Goal: Task Accomplishment & Management: Use online tool/utility

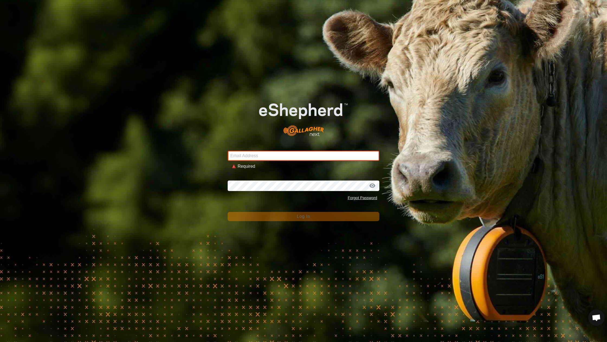
type input "[EMAIL_ADDRESS][DOMAIN_NAME]"
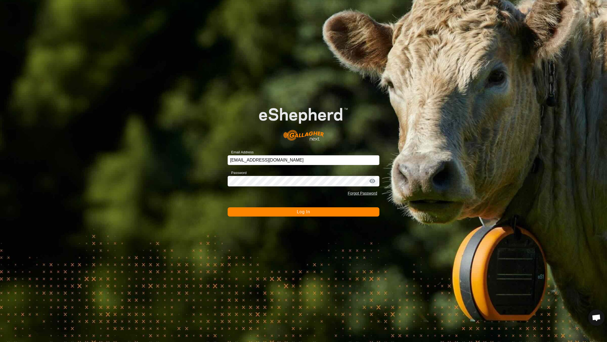
click at [278, 213] on button "Log In" at bounding box center [304, 211] width 152 height 9
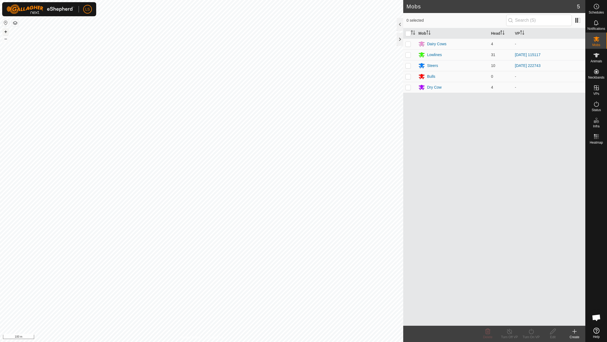
click at [7, 32] on button "+" at bounding box center [5, 31] width 7 height 7
click at [560, 86] on link "In Rotation" at bounding box center [562, 87] width 46 height 11
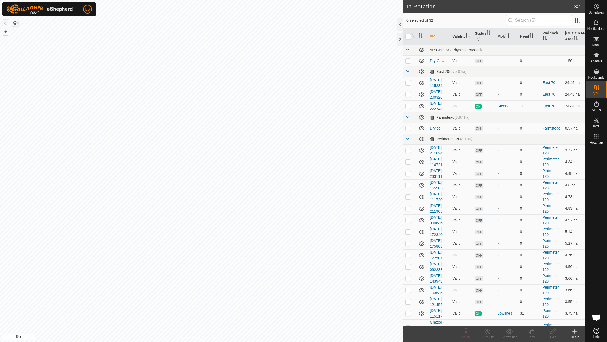
click at [574, 335] on icon at bounding box center [575, 331] width 7 height 7
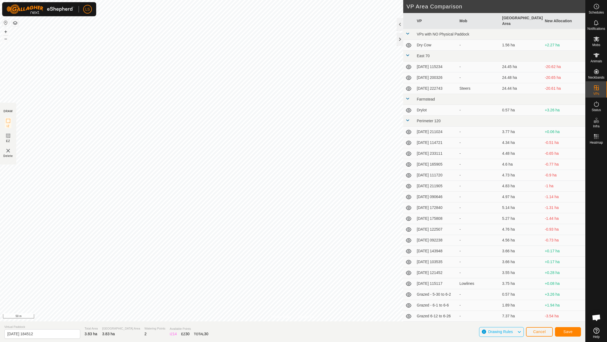
click at [569, 333] on span "Save" at bounding box center [568, 332] width 9 height 4
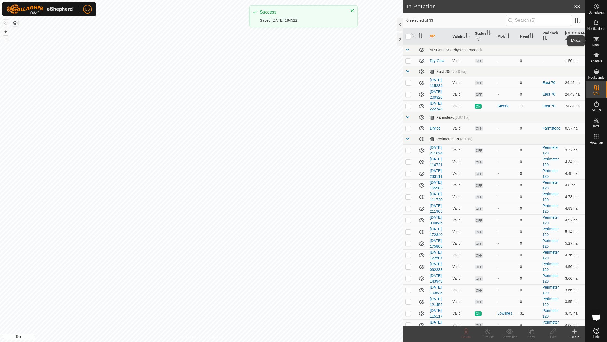
click at [598, 42] on es-mob-svg-icon at bounding box center [597, 39] width 10 height 9
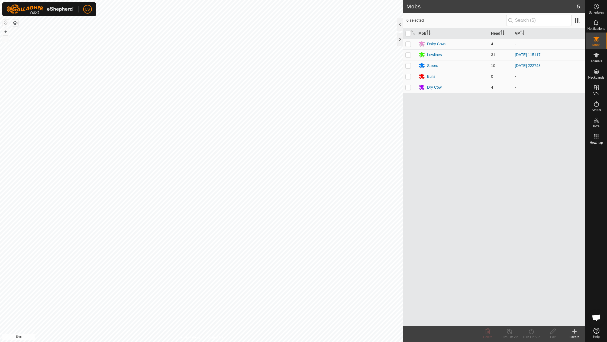
click at [408, 54] on p-checkbox at bounding box center [408, 55] width 5 height 4
checkbox input "true"
click at [531, 332] on icon at bounding box center [531, 331] width 7 height 7
click at [534, 320] on link "Now" at bounding box center [548, 319] width 54 height 11
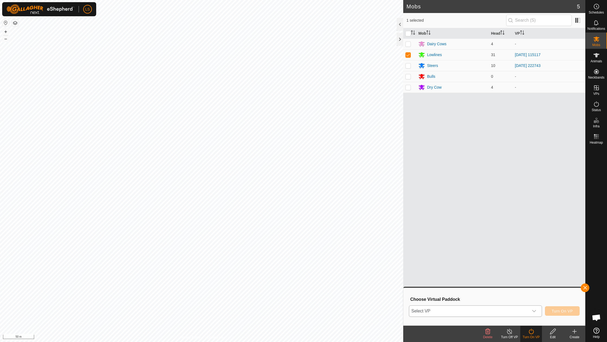
click at [536, 310] on icon "dropdown trigger" at bounding box center [534, 311] width 4 height 4
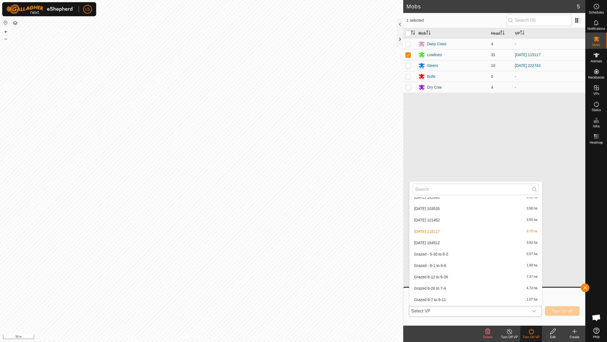
scroll to position [247, 0]
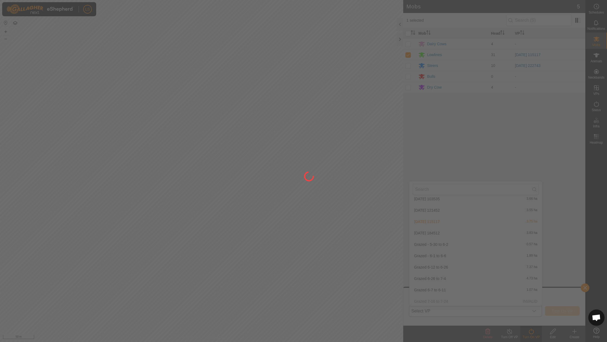
click at [450, 229] on div at bounding box center [303, 171] width 607 height 342
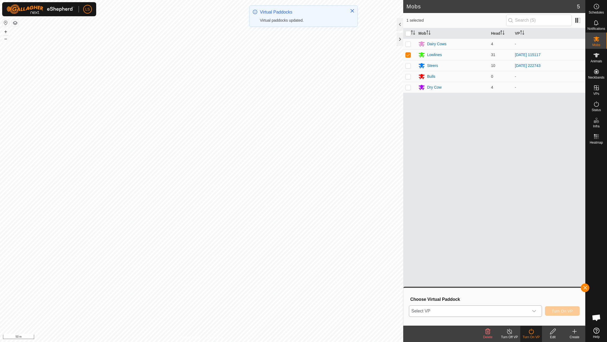
click at [535, 312] on icon "dropdown trigger" at bounding box center [534, 311] width 4 height 4
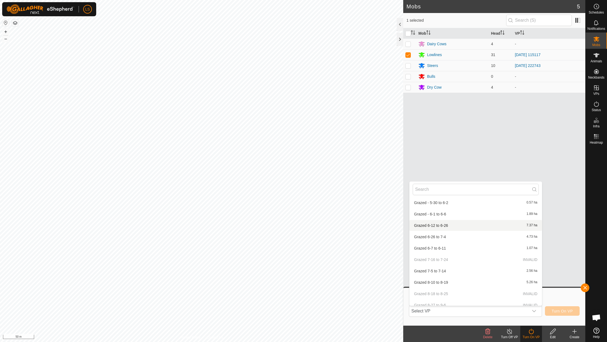
scroll to position [223, 0]
click at [435, 254] on li "[DATE] 184512 3.83 ha" at bounding box center [476, 257] width 133 height 11
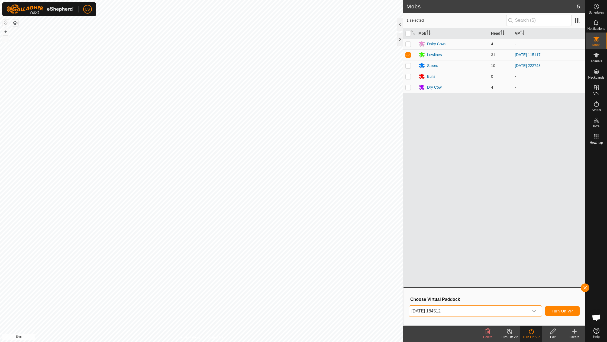
click at [561, 309] on span "Turn On VP" at bounding box center [562, 311] width 21 height 4
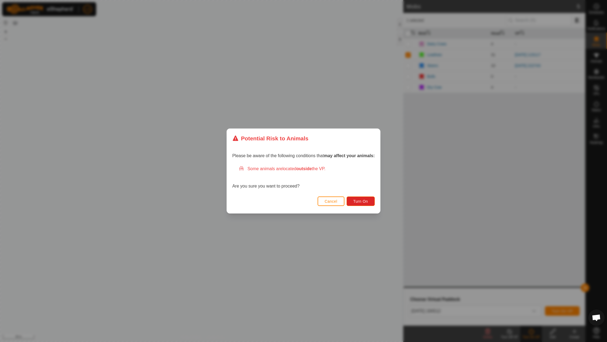
click at [364, 206] on div "Cancel Turn On" at bounding box center [303, 204] width 153 height 18
click at [364, 200] on span "Turn On" at bounding box center [361, 201] width 15 height 4
